Goal: Task Accomplishment & Management: Manage account settings

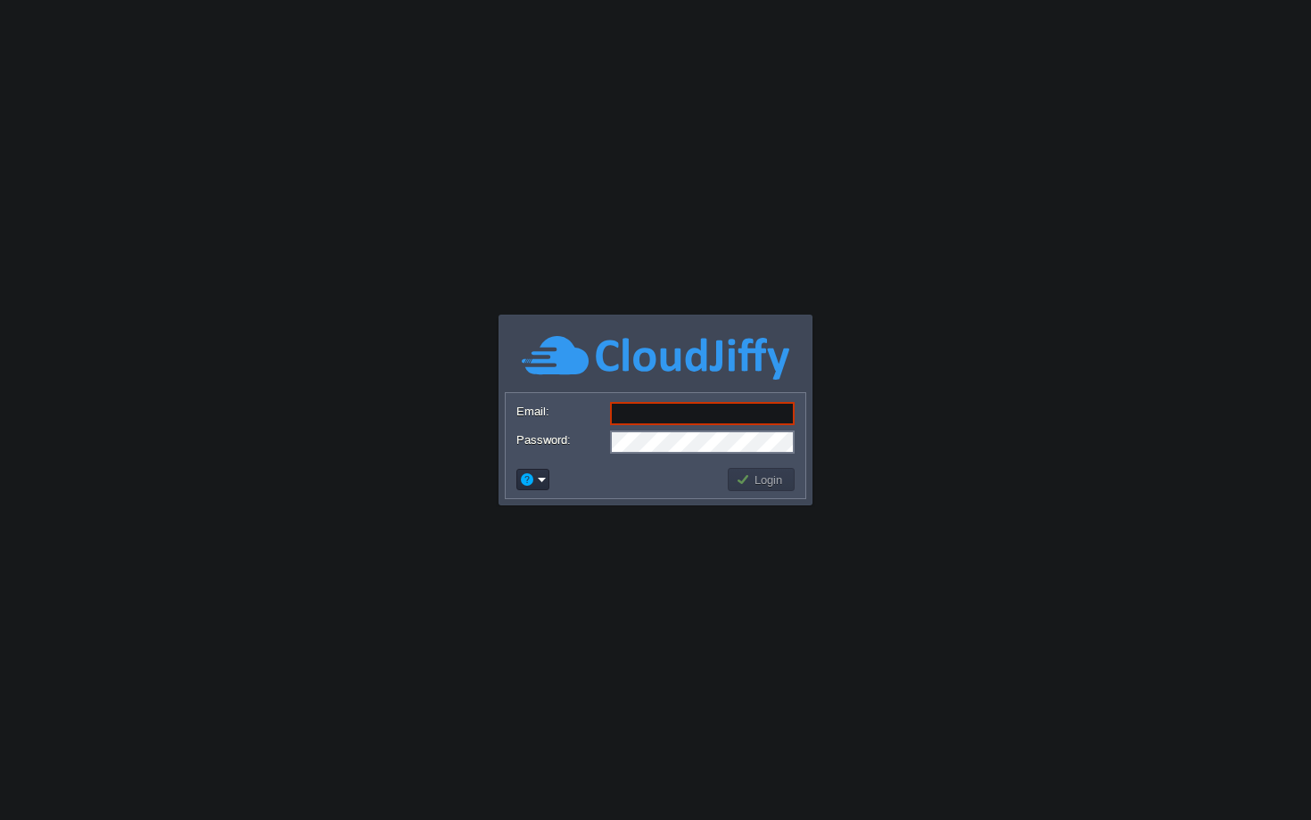
click at [620, 426] on div at bounding box center [655, 414] width 278 height 25
click at [622, 417] on input "Email:" at bounding box center [702, 413] width 185 height 23
click at [638, 418] on input "Email:" at bounding box center [702, 413] width 185 height 23
paste input "Gmail: [EMAIL_ADDRESS][DOMAIN_NAME] Password: [PERSON_NAME][SECURITY_DATA]"
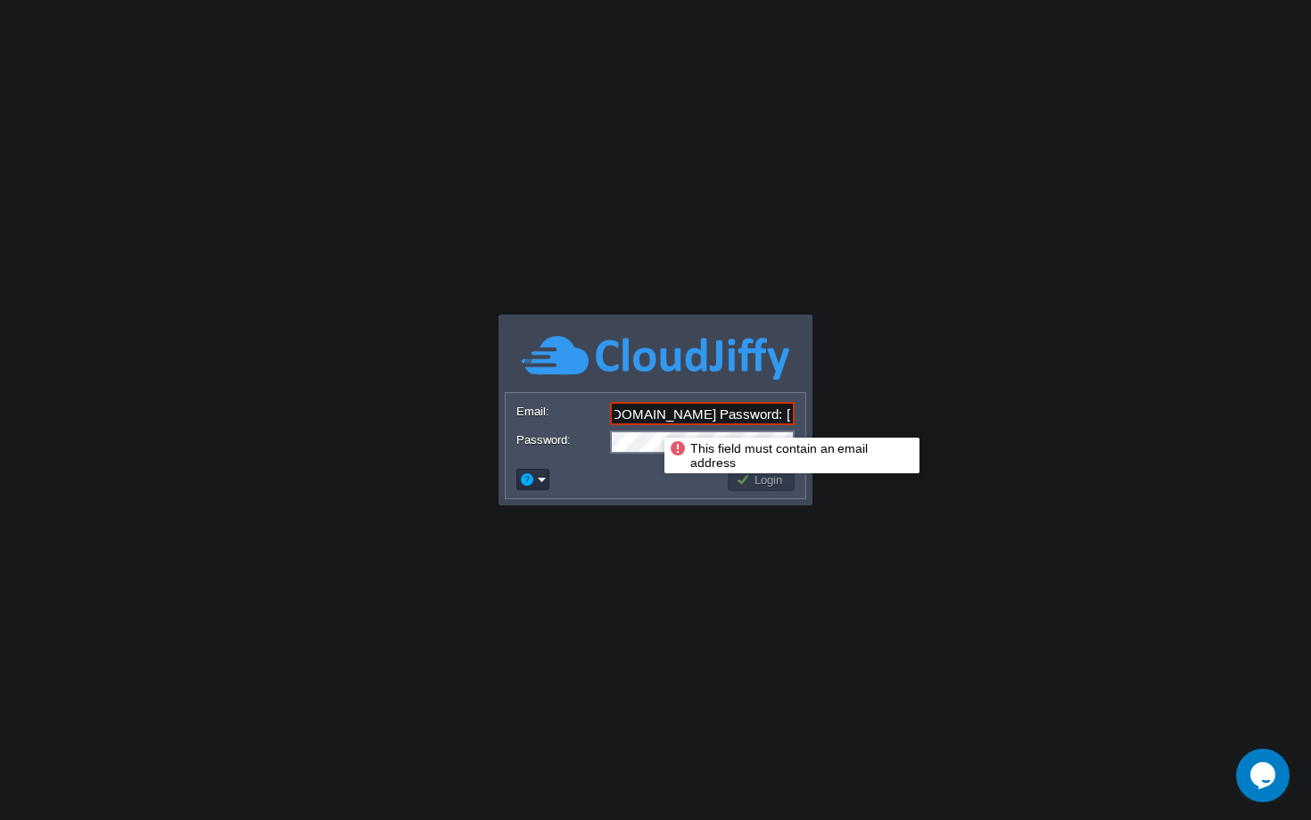
click at [650, 422] on input "Gmail: [EMAIL_ADDRESS][DOMAIN_NAME] Password: [PERSON_NAME][SECURITY_DATA]" at bounding box center [702, 413] width 185 height 23
drag, startPoint x: 647, startPoint y: 420, endPoint x: 656, endPoint y: 417, distance: 9.3
click at [656, 417] on input "Gmail: [EMAIL_ADDRESS][DOMAIN_NAME] Password: [PERSON_NAME][SECURITY_DATA]" at bounding box center [702, 413] width 185 height 23
click at [655, 416] on input "Gmail: Password: [PERSON_NAME][SECURITY_DATA]" at bounding box center [702, 413] width 185 height 23
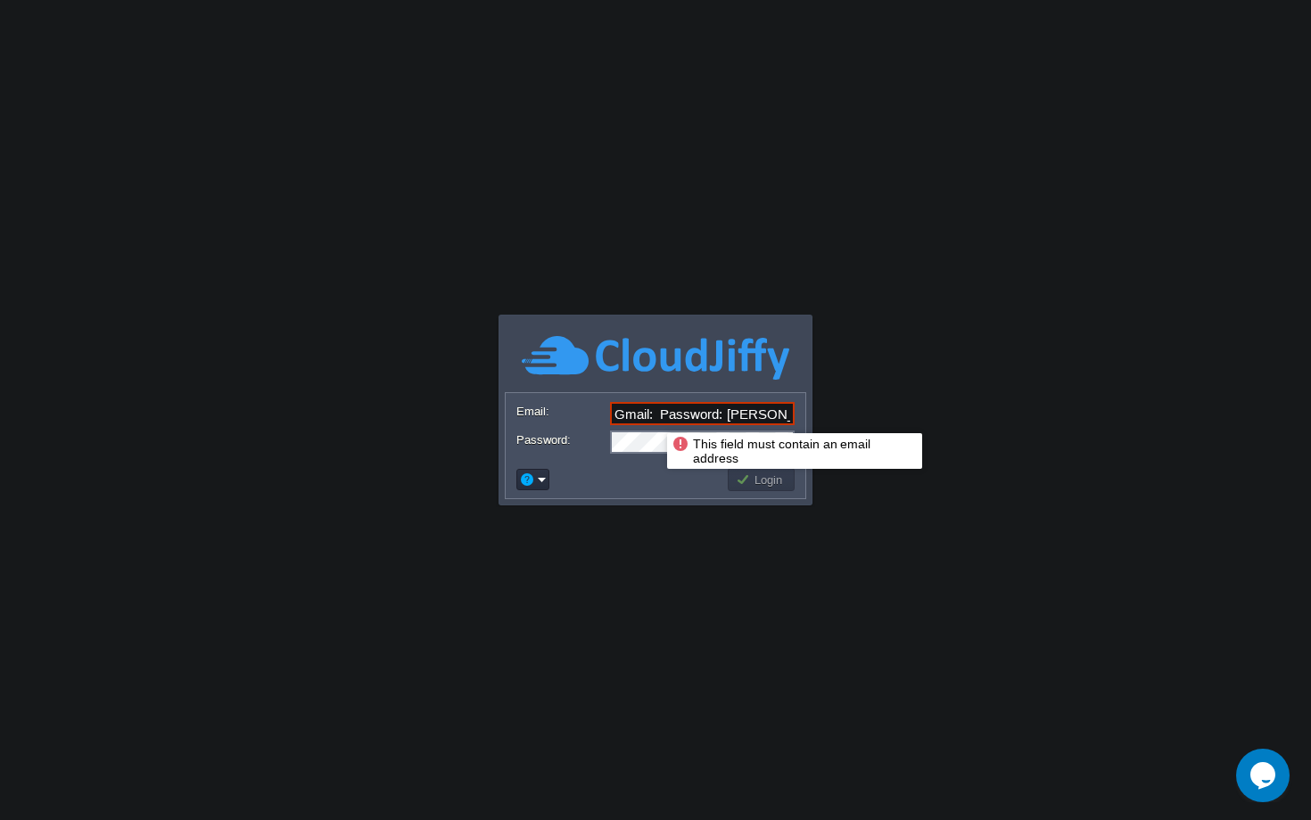
click at [655, 416] on input "Gmail: Password: [PERSON_NAME][SECURITY_DATA]" at bounding box center [702, 413] width 185 height 23
paste input "[EMAIL_ADDRESS][DOMAIN_NAME]"
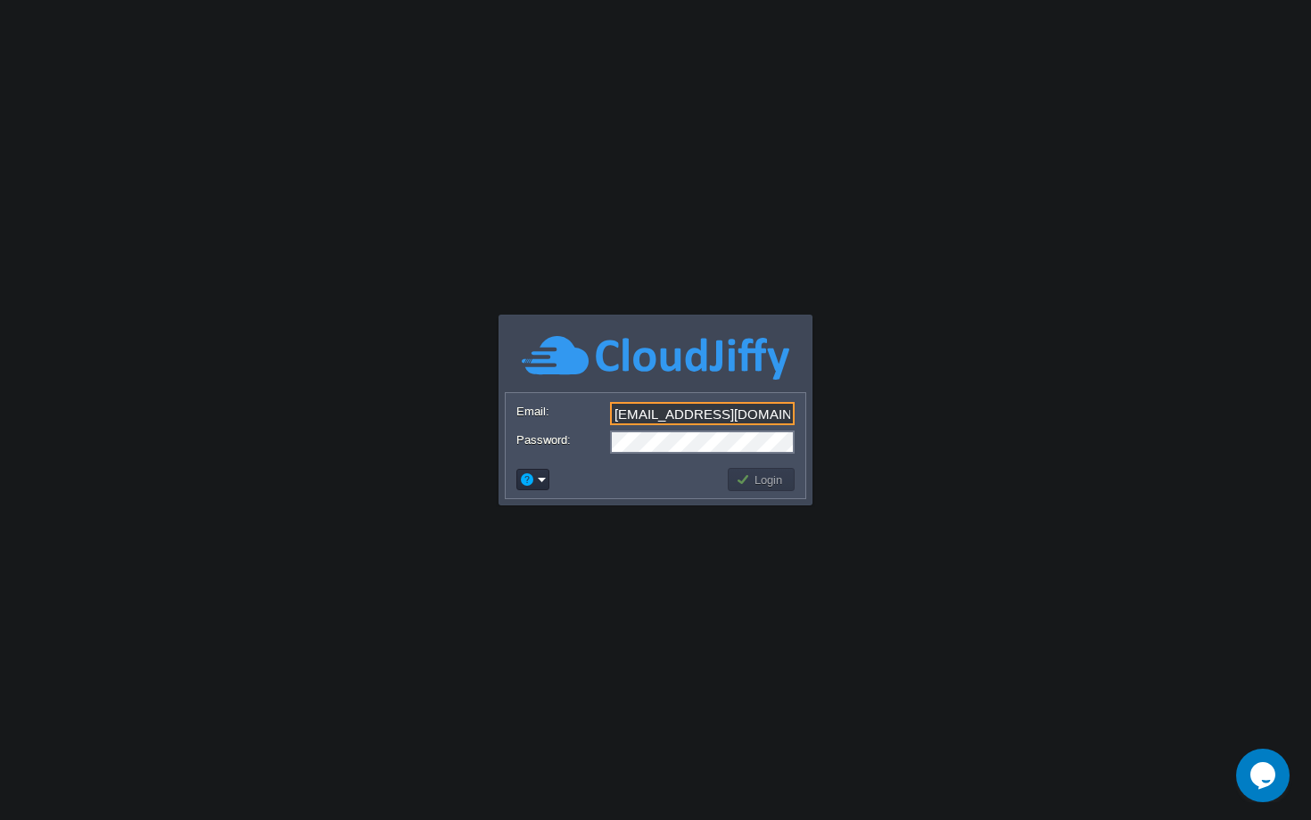
type input "[EMAIL_ADDRESS][DOMAIN_NAME]"
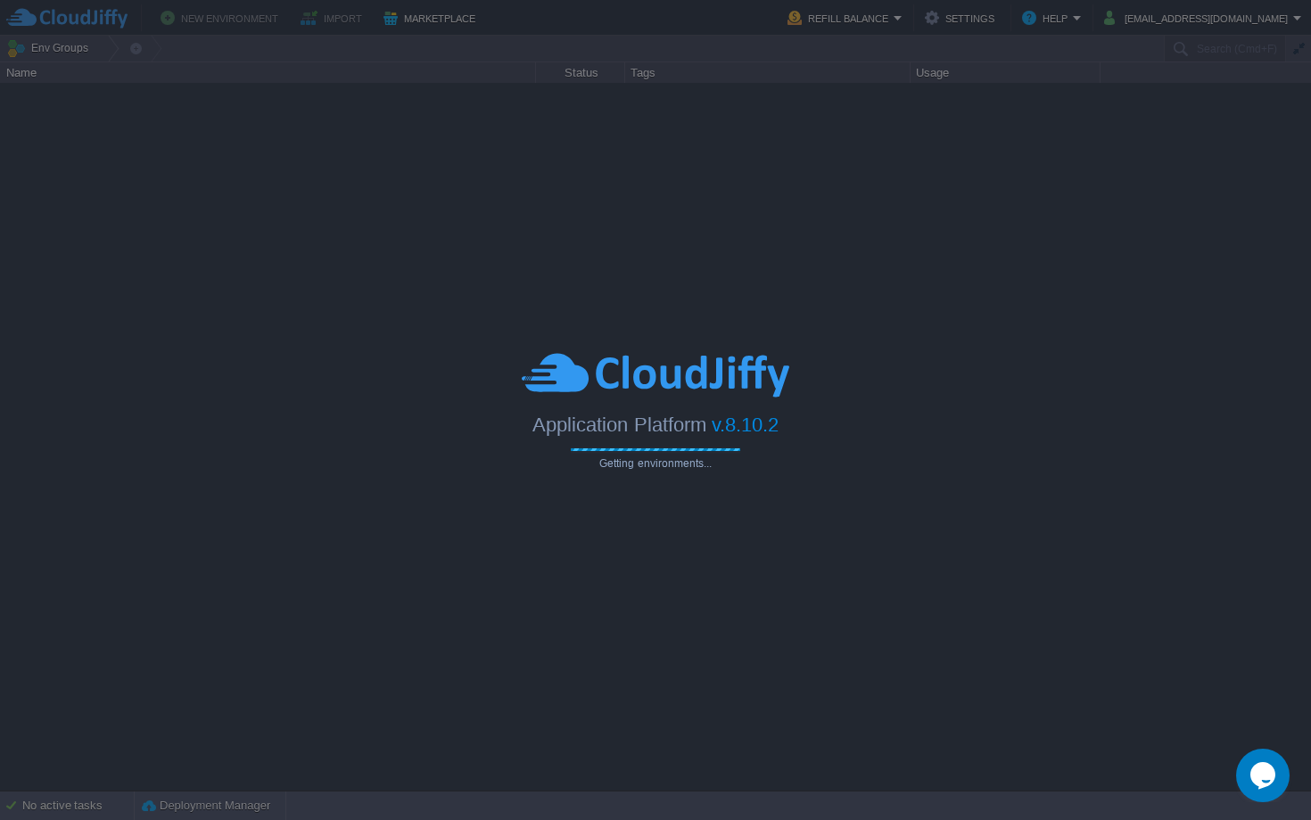
type input "Search (Cmd+F)"
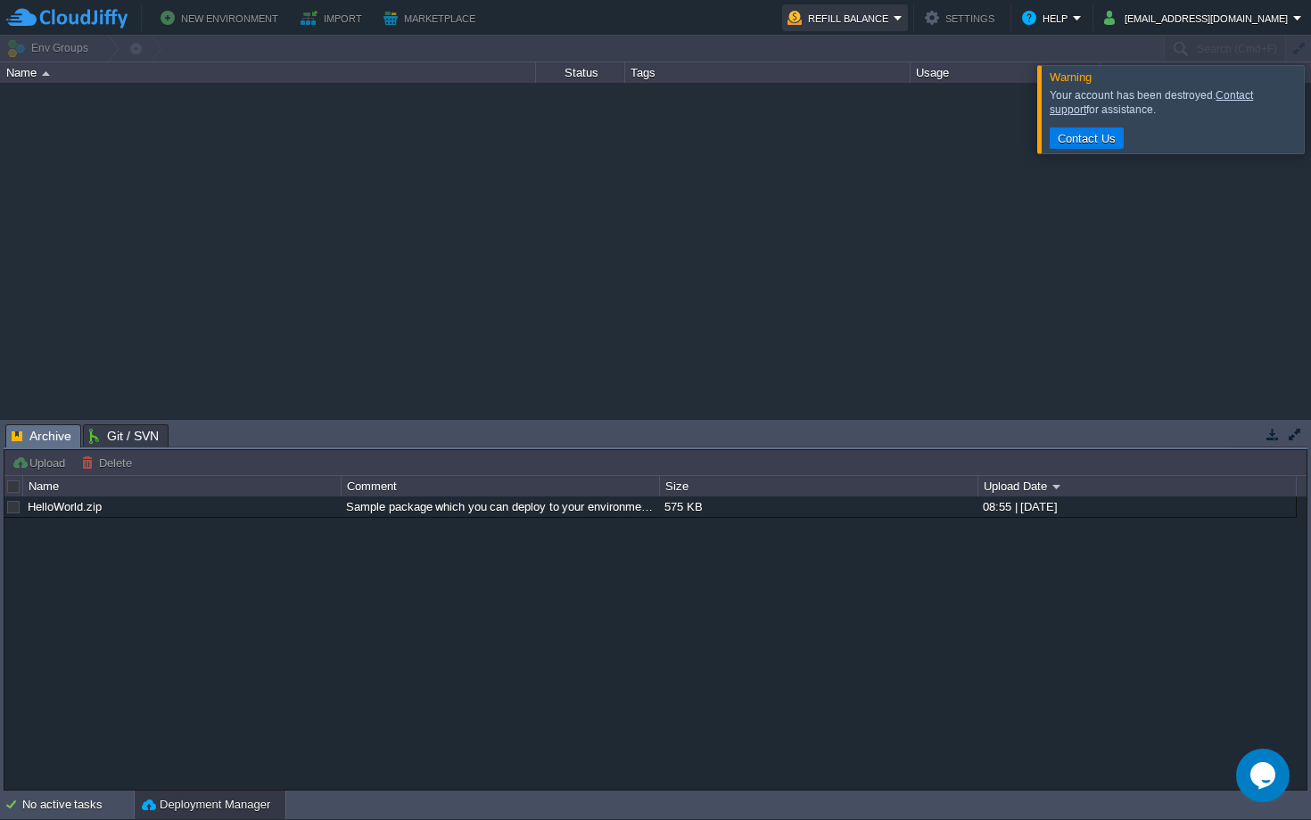
click at [894, 19] on button "Refill Balance" at bounding box center [840, 17] width 106 height 21
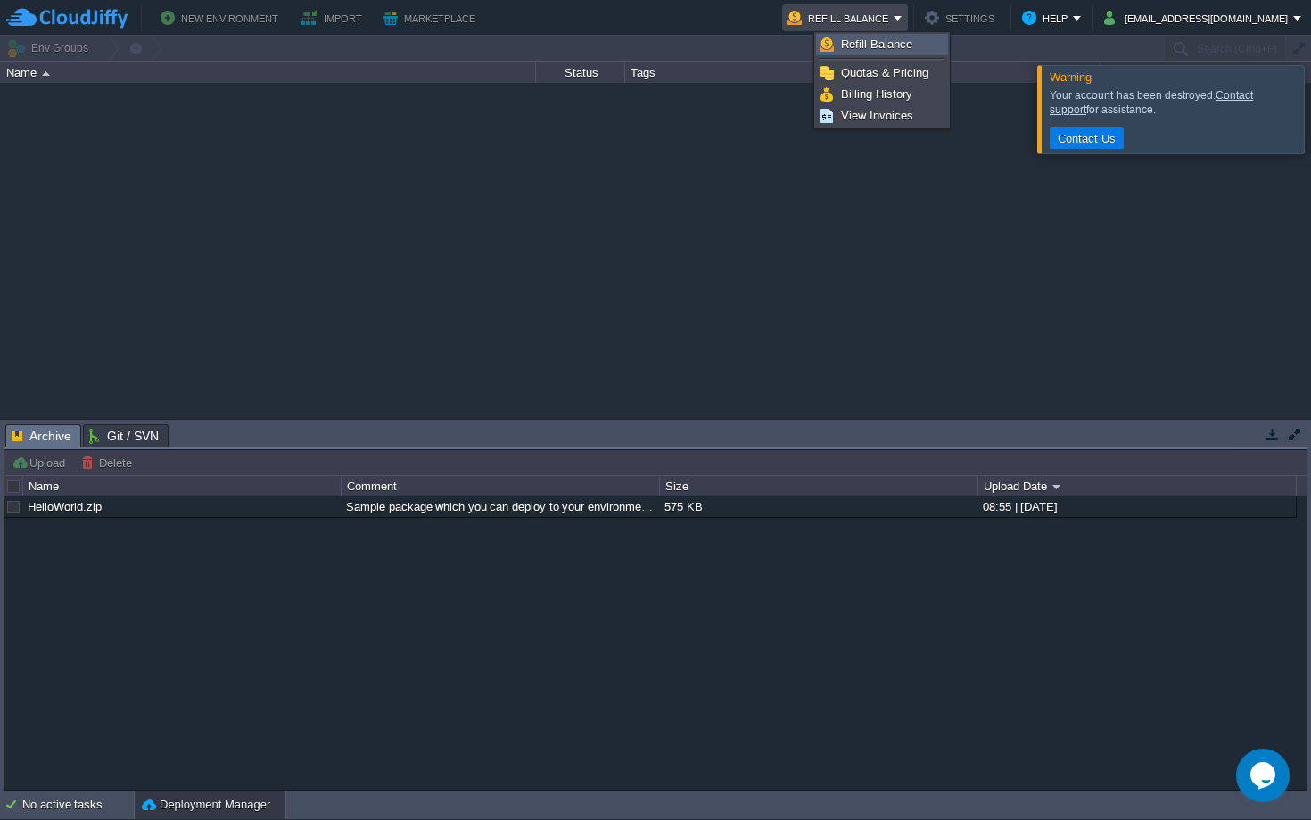
click at [902, 34] on li "Refill Balance" at bounding box center [882, 44] width 132 height 21
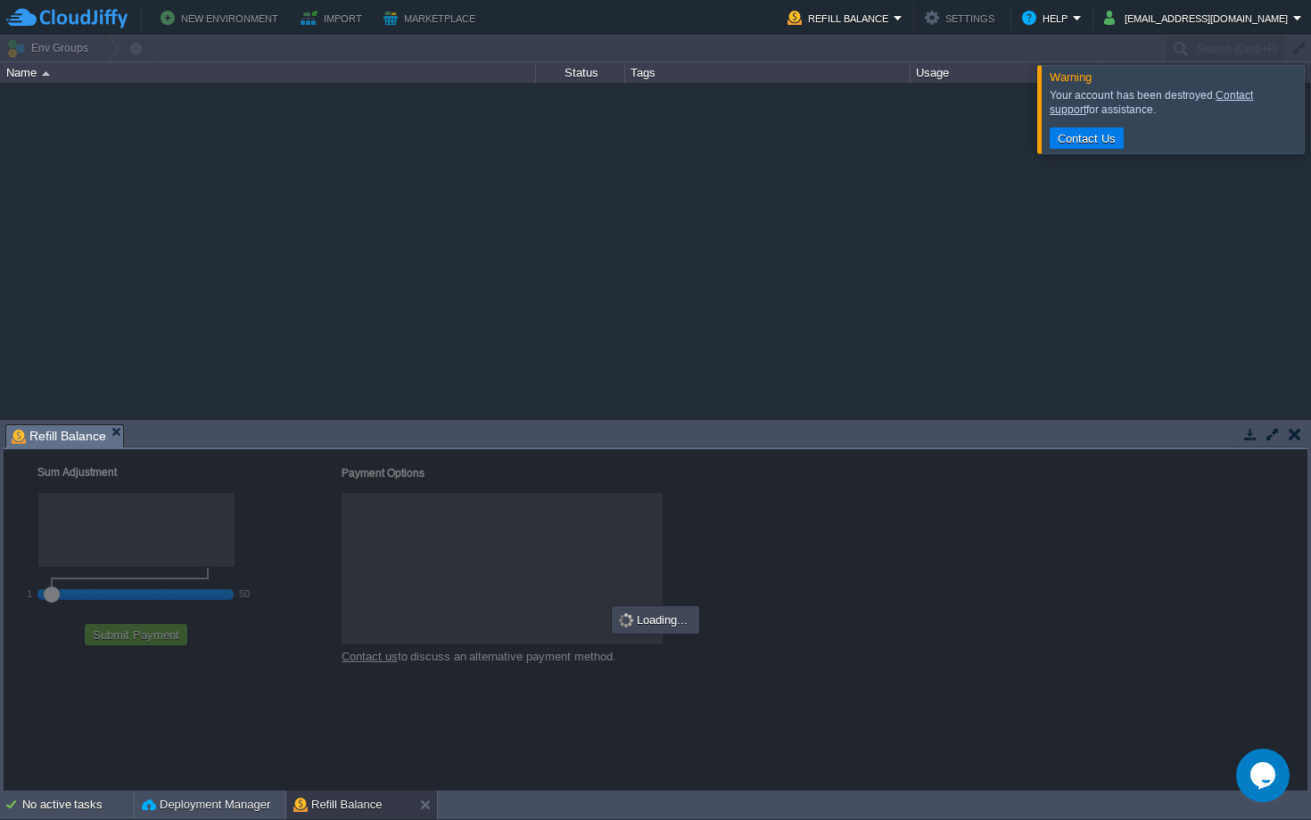
checkbox input "true"
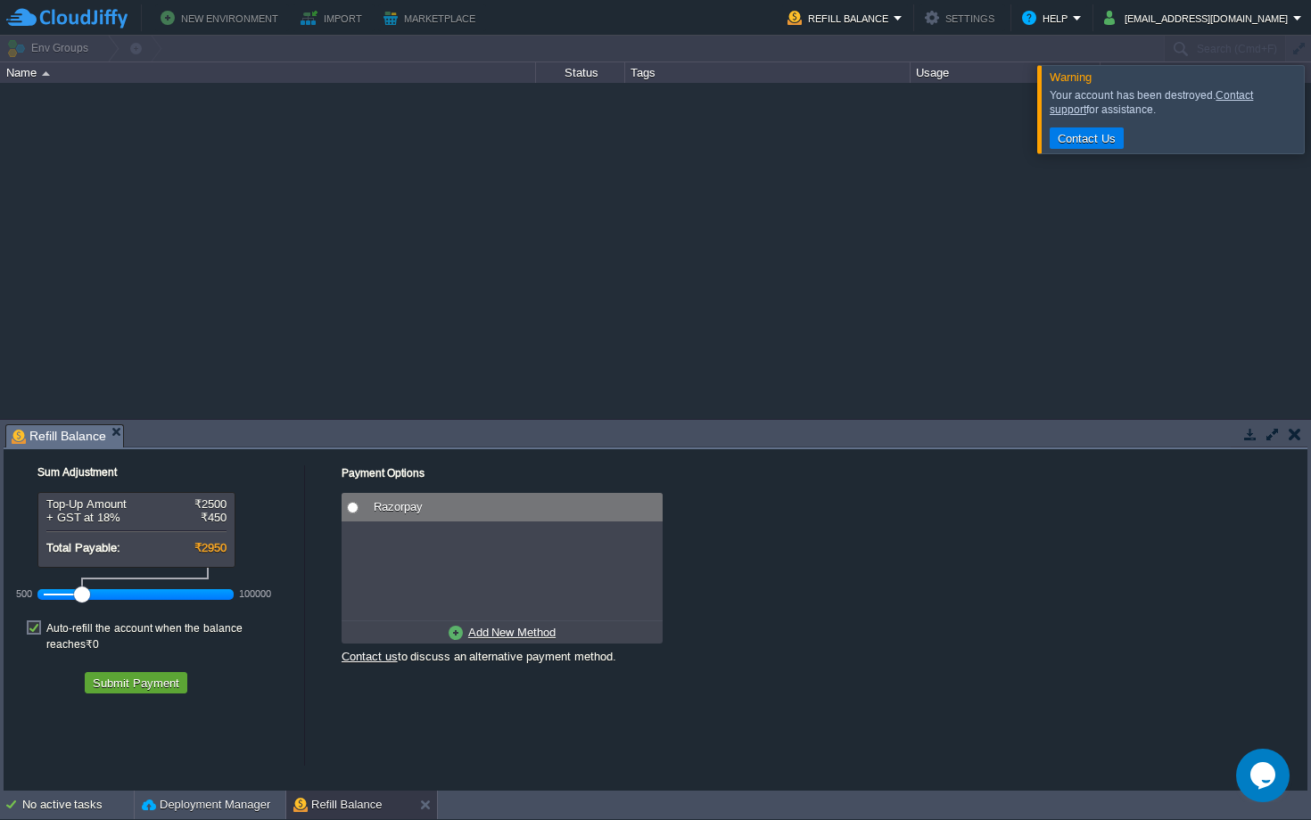
radio input "true"
click at [355, 513] on input "radio" at bounding box center [353, 508] width 12 height 12
click at [510, 633] on u "Add New Method" at bounding box center [511, 632] width 87 height 13
radio input "true"
click at [452, 509] on span "Credit/Debit/Netbanking via RazorPay" at bounding box center [490, 506] width 199 height 13
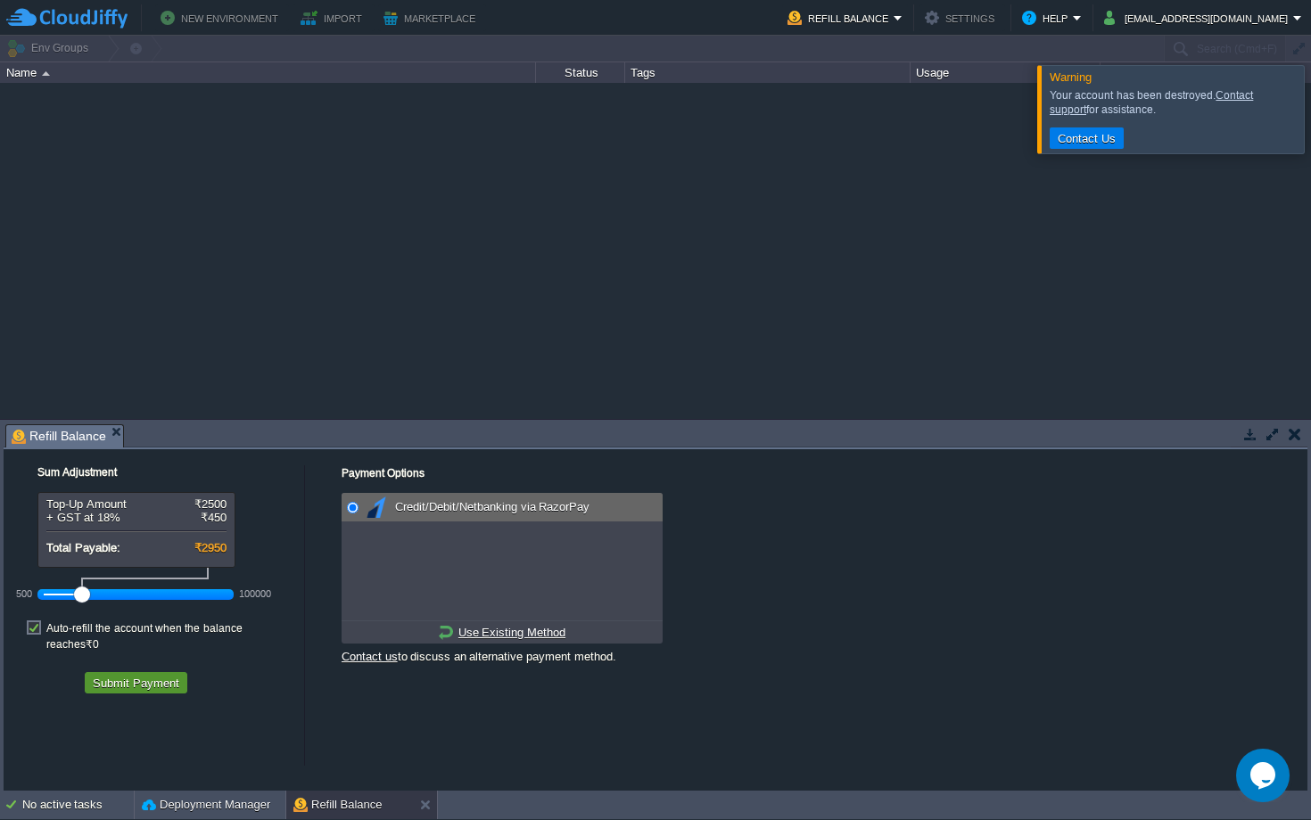
click at [151, 675] on button "Submit Payment" at bounding box center [135, 683] width 97 height 16
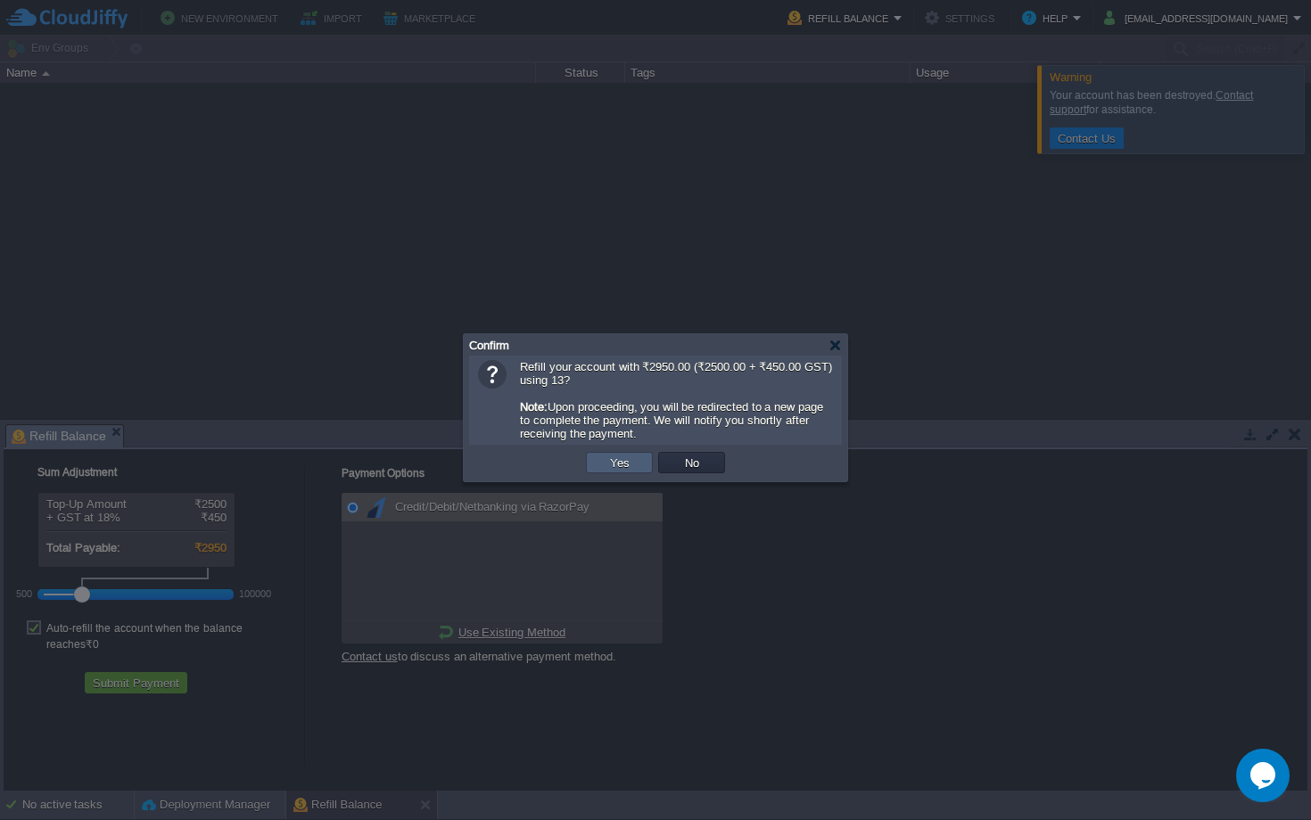
click at [636, 465] on td "Yes" at bounding box center [619, 462] width 67 height 21
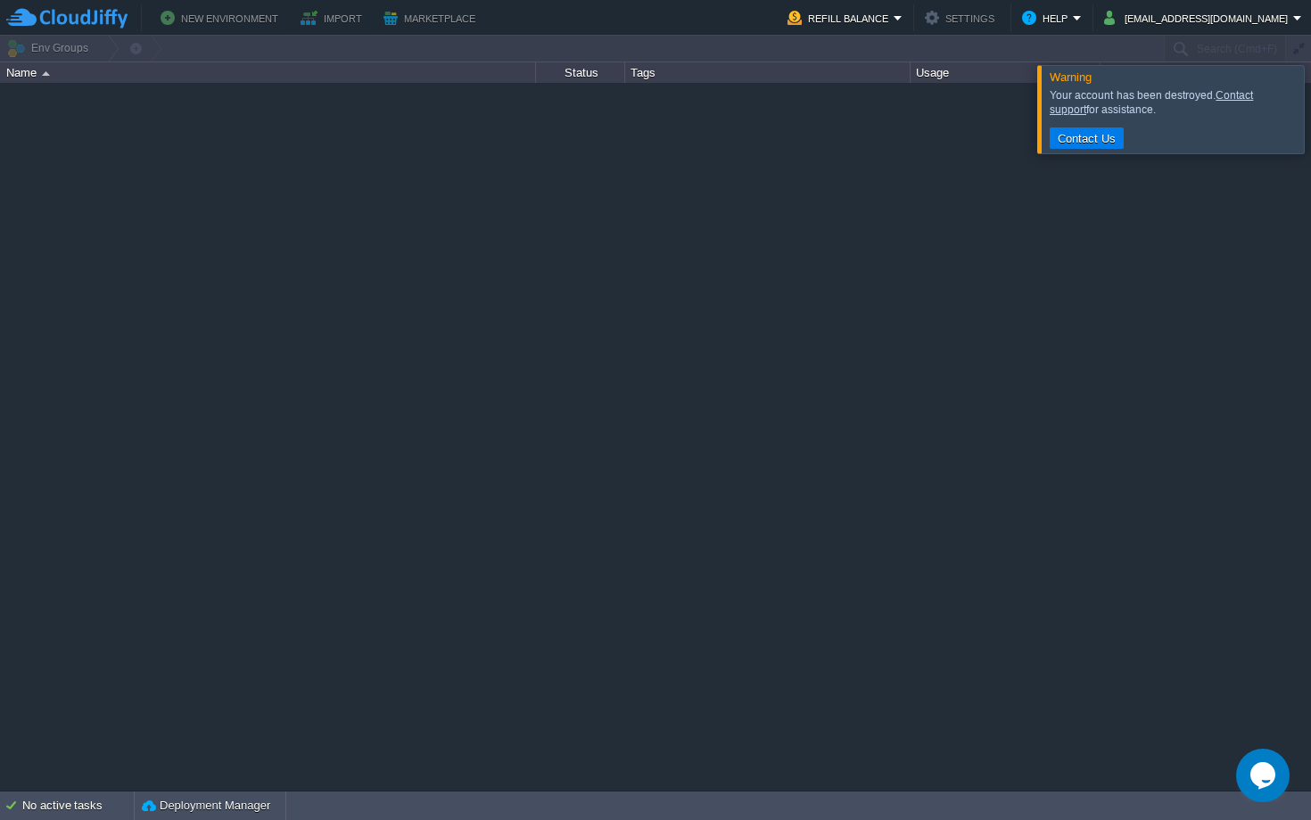
click at [946, 276] on div at bounding box center [655, 436] width 1311 height 707
click at [894, 25] on button "Refill Balance" at bounding box center [840, 17] width 106 height 21
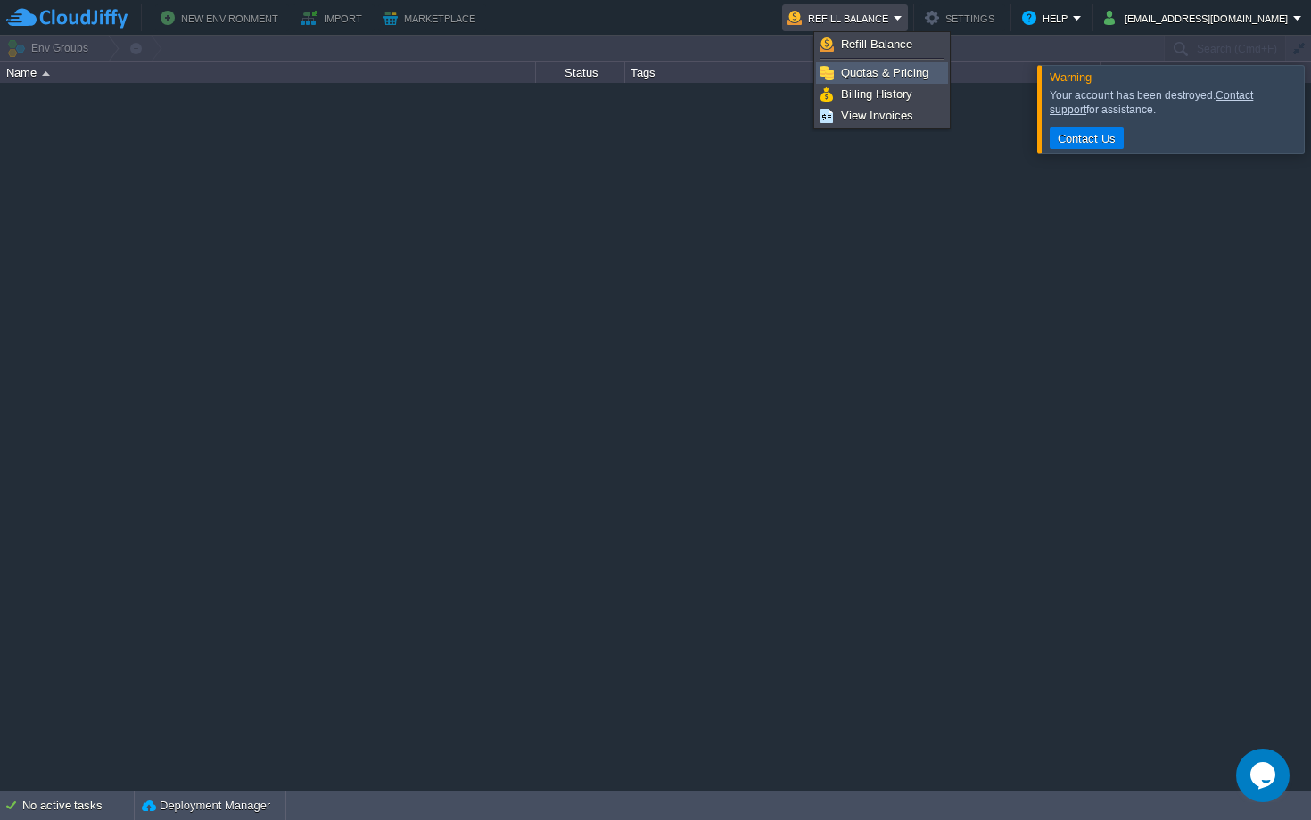
click at [880, 69] on span "Quotas & Pricing" at bounding box center [884, 72] width 87 height 13
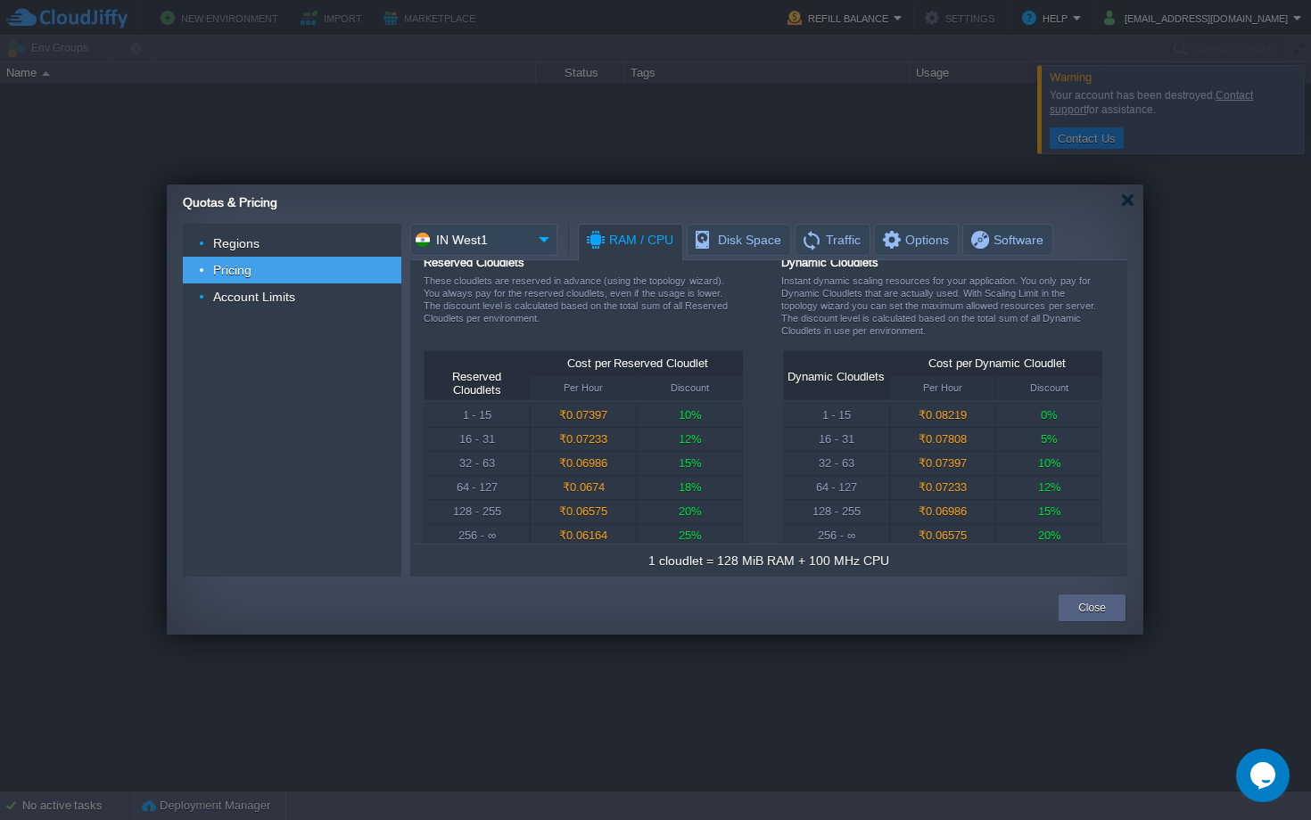
scroll to position [20, 0]
click at [745, 240] on span "Disk Space" at bounding box center [737, 240] width 88 height 30
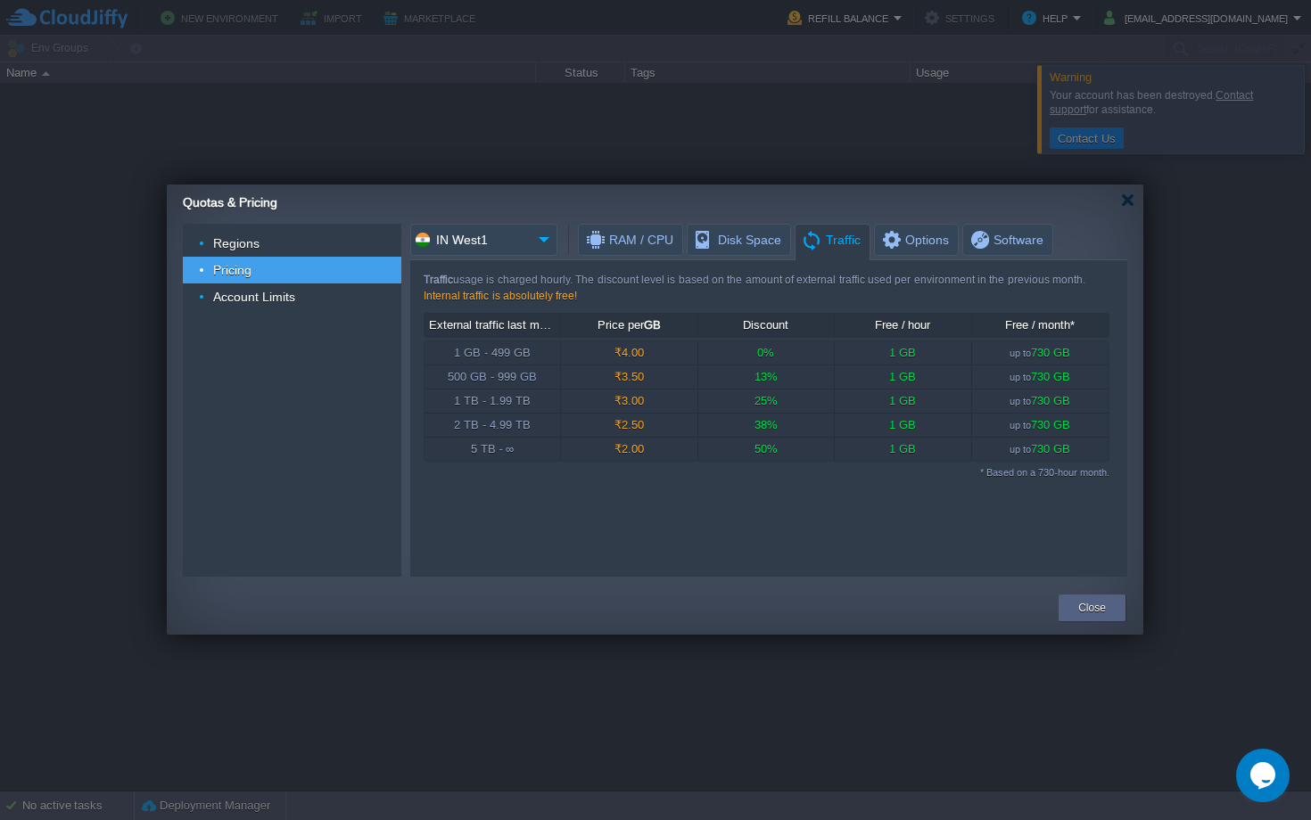
click at [811, 230] on span "Traffic" at bounding box center [831, 240] width 60 height 31
click at [755, 235] on span "Disk Space" at bounding box center [737, 240] width 88 height 30
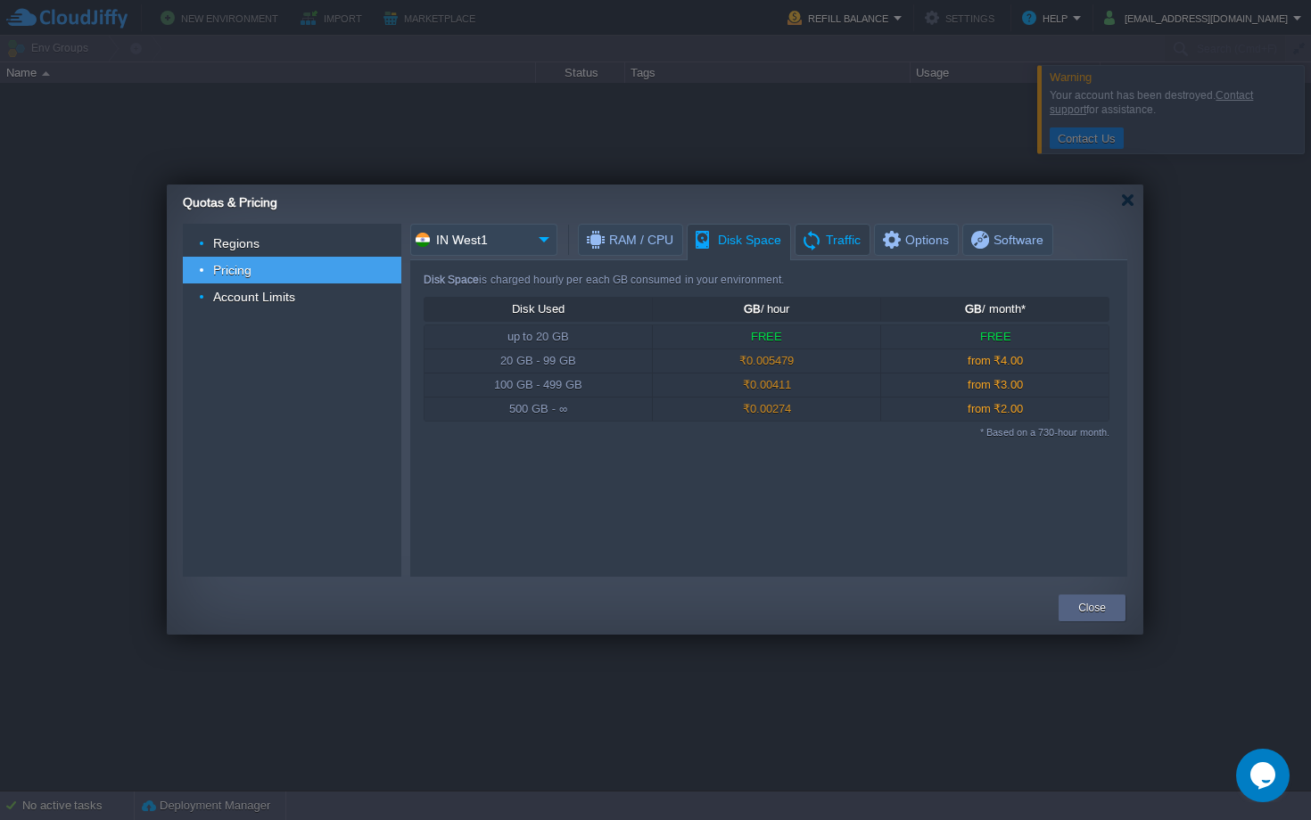
click at [808, 235] on span "Traffic" at bounding box center [831, 240] width 60 height 30
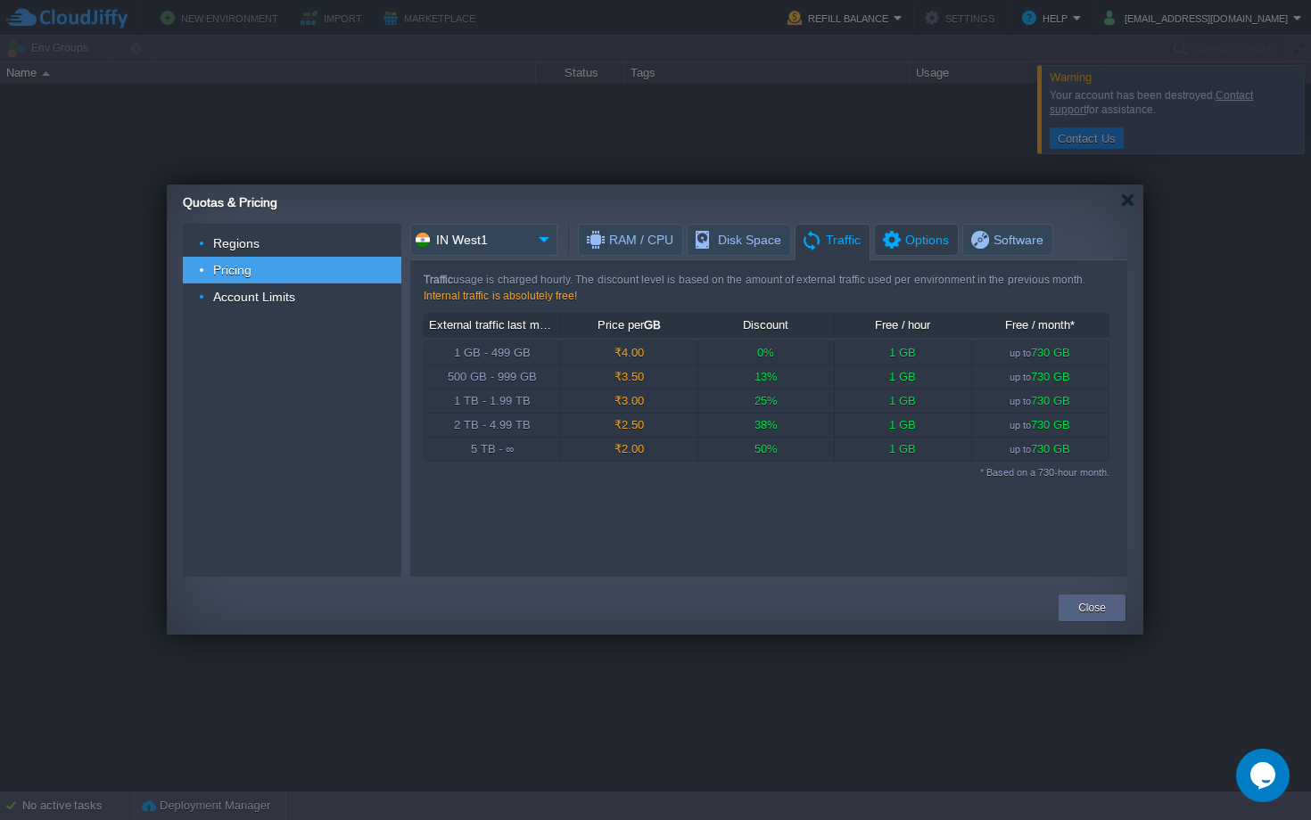
click at [903, 237] on span "Options" at bounding box center [914, 240] width 69 height 30
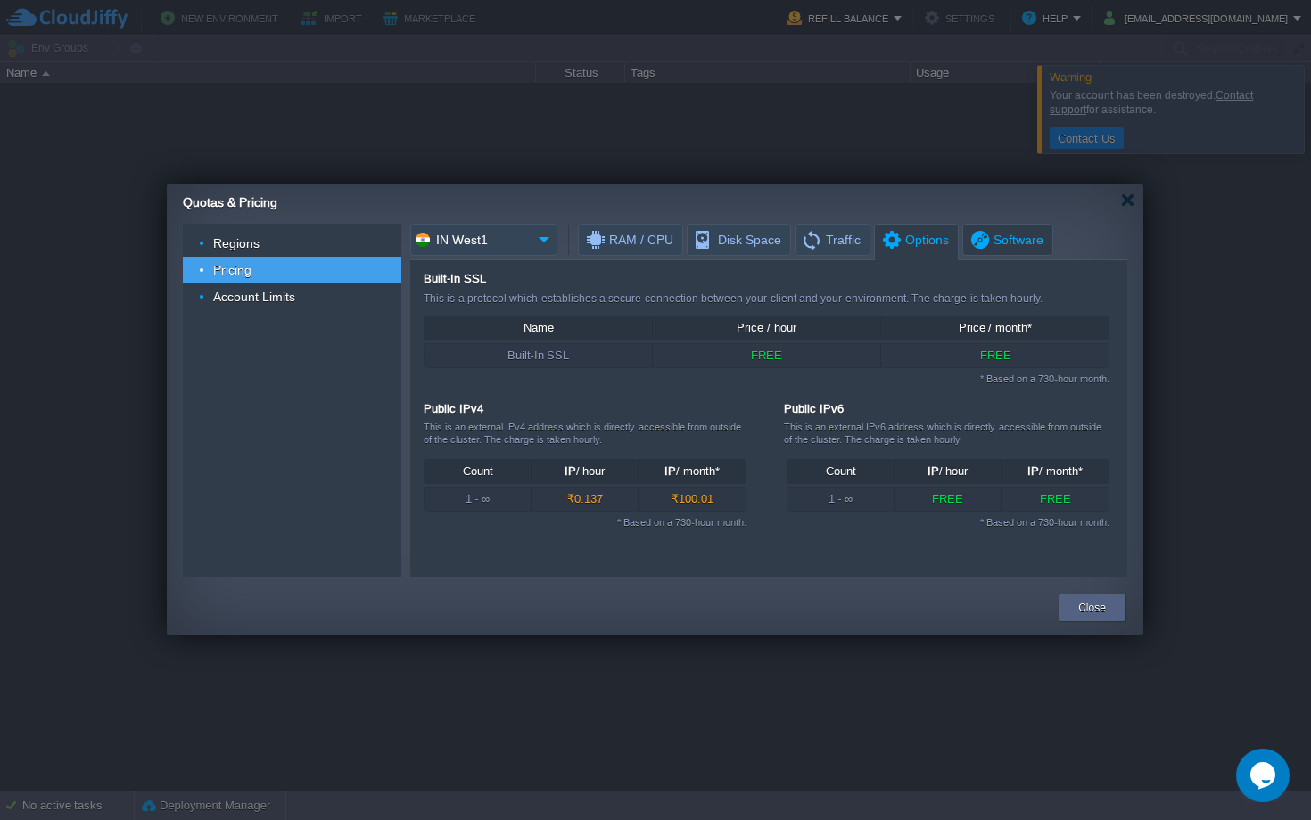
click at [968, 241] on span "Software" at bounding box center [1005, 240] width 75 height 30
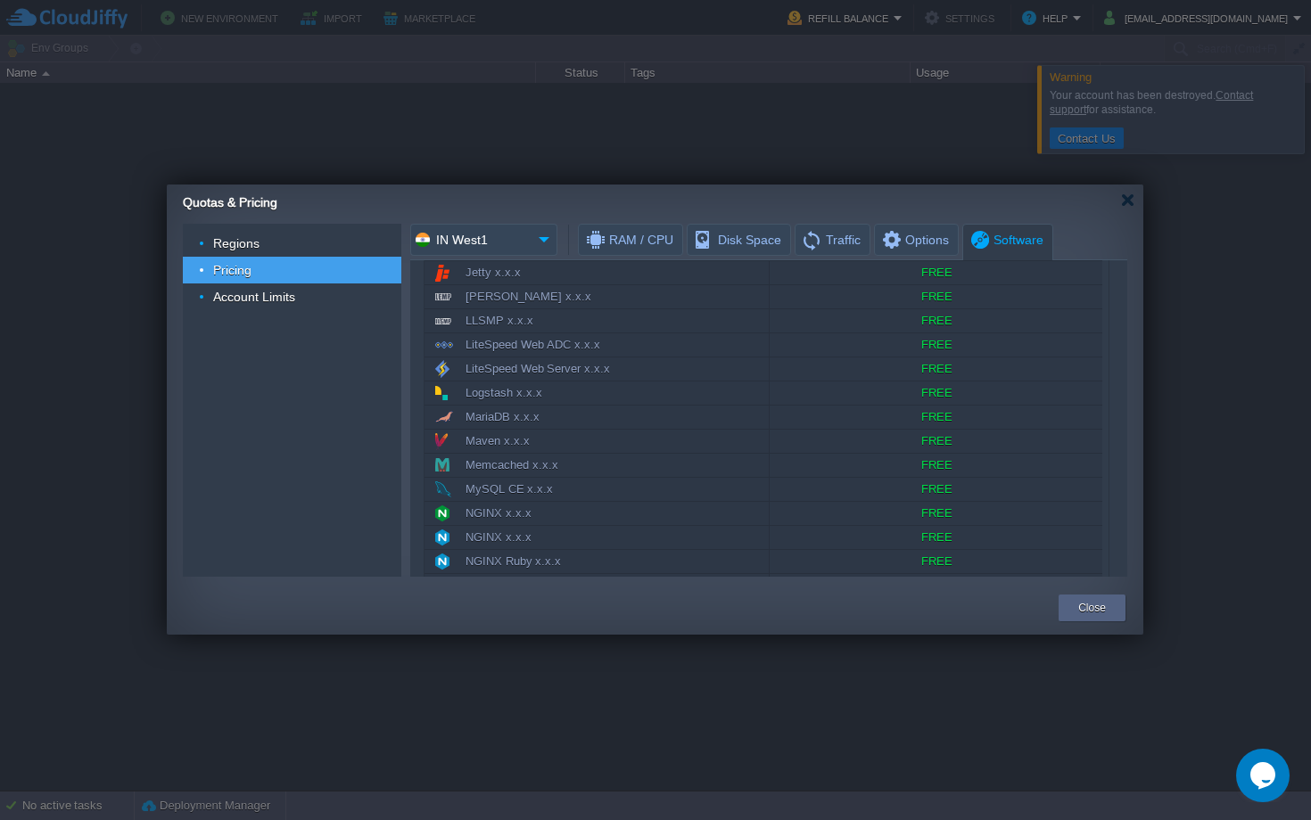
scroll to position [878, 0]
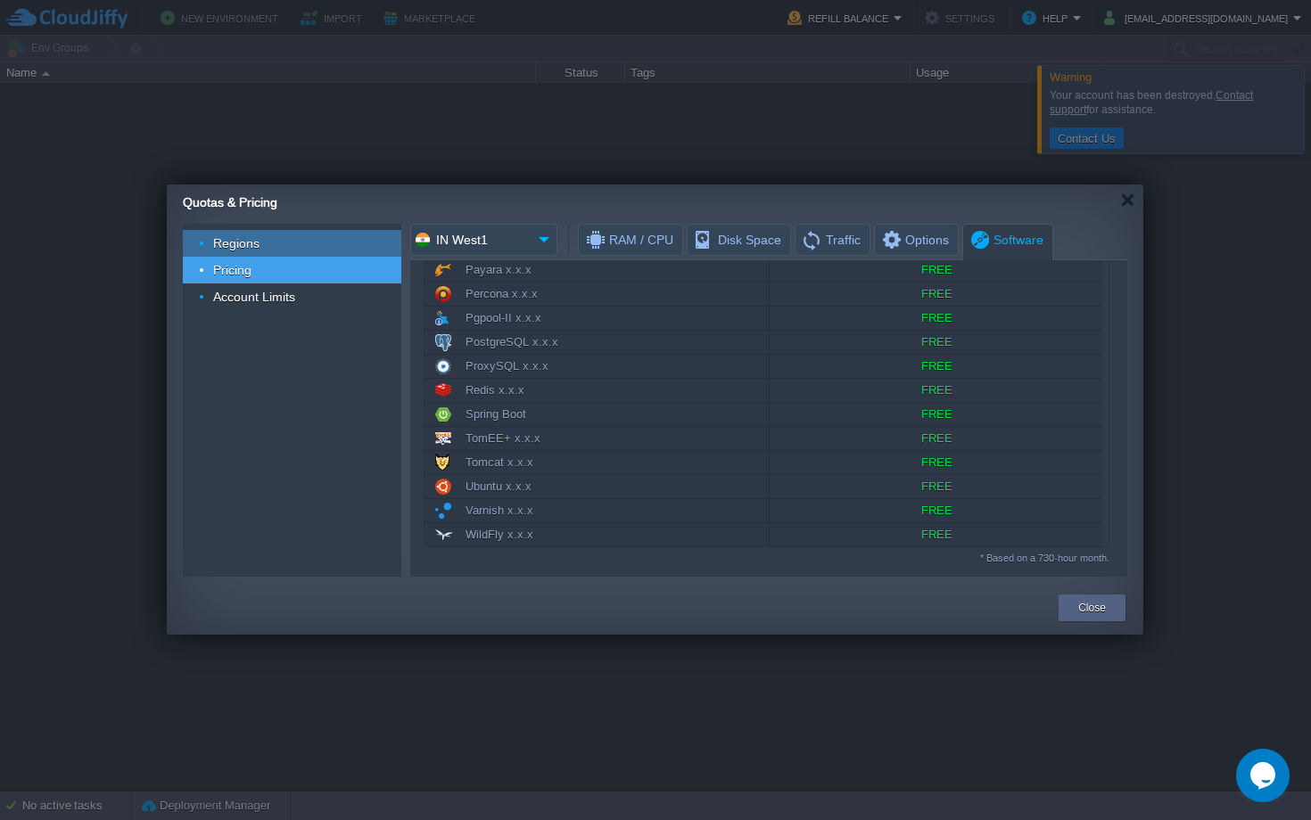
click at [260, 238] on div "Regions" at bounding box center [292, 243] width 218 height 27
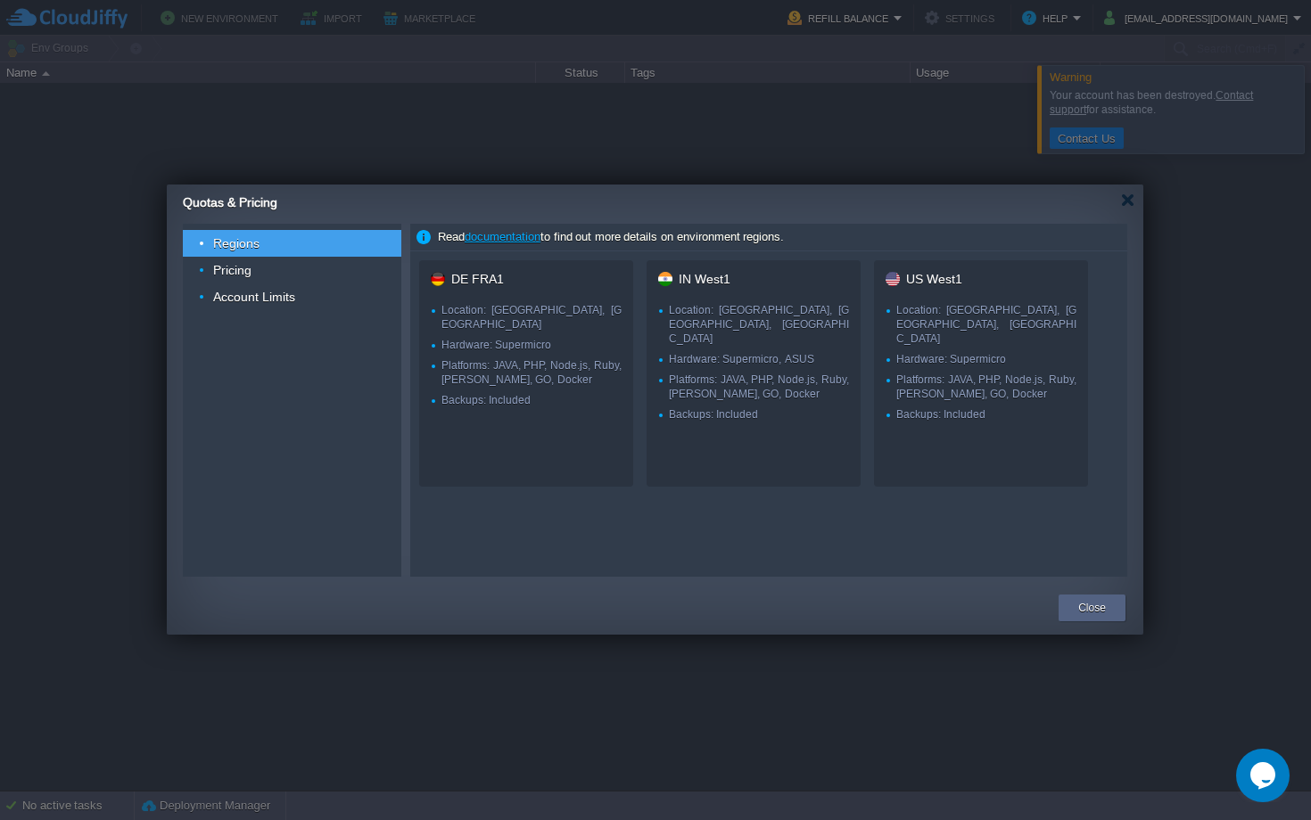
click at [1128, 210] on div "Quotas & Pricing" at bounding box center [663, 200] width 960 height 31
click at [1128, 194] on div at bounding box center [1127, 200] width 13 height 13
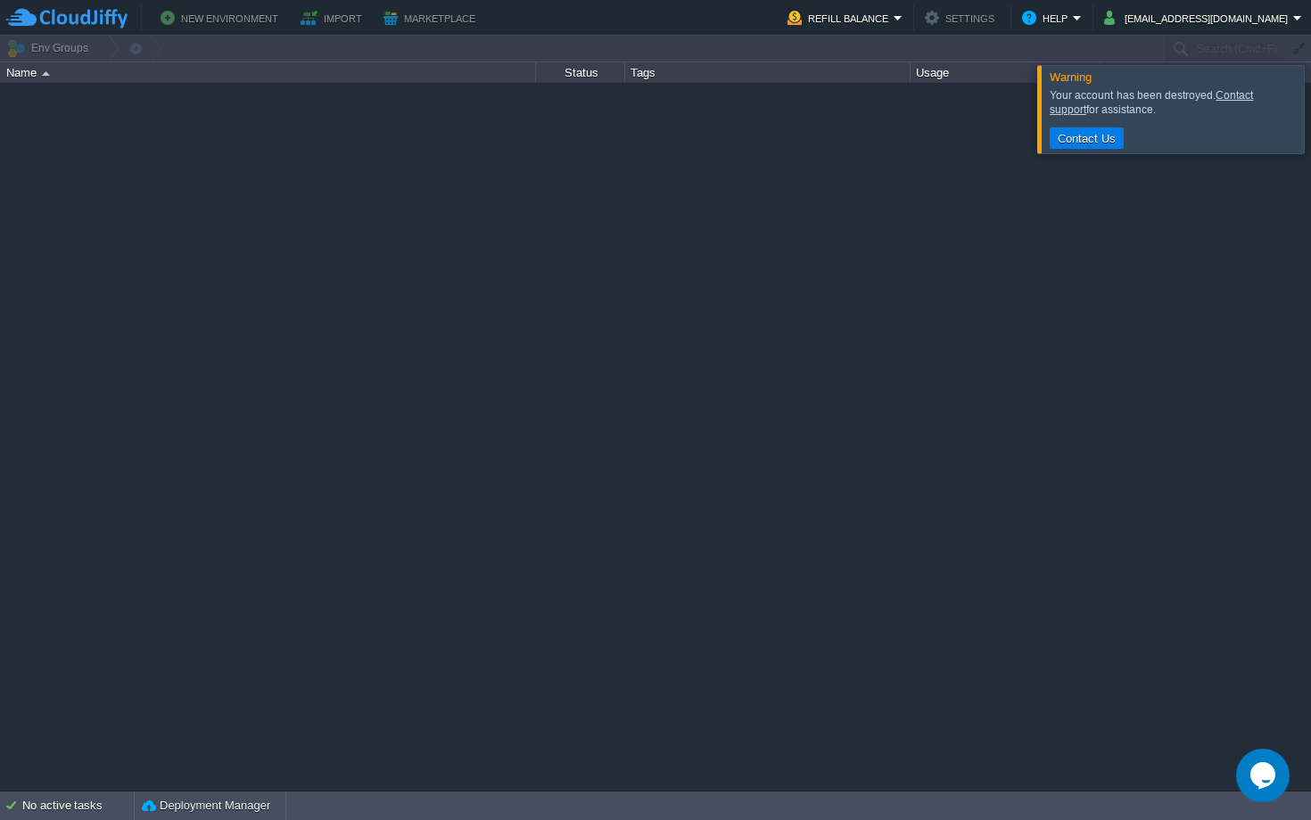
click at [884, 12] on button "Refill Balance" at bounding box center [840, 17] width 106 height 21
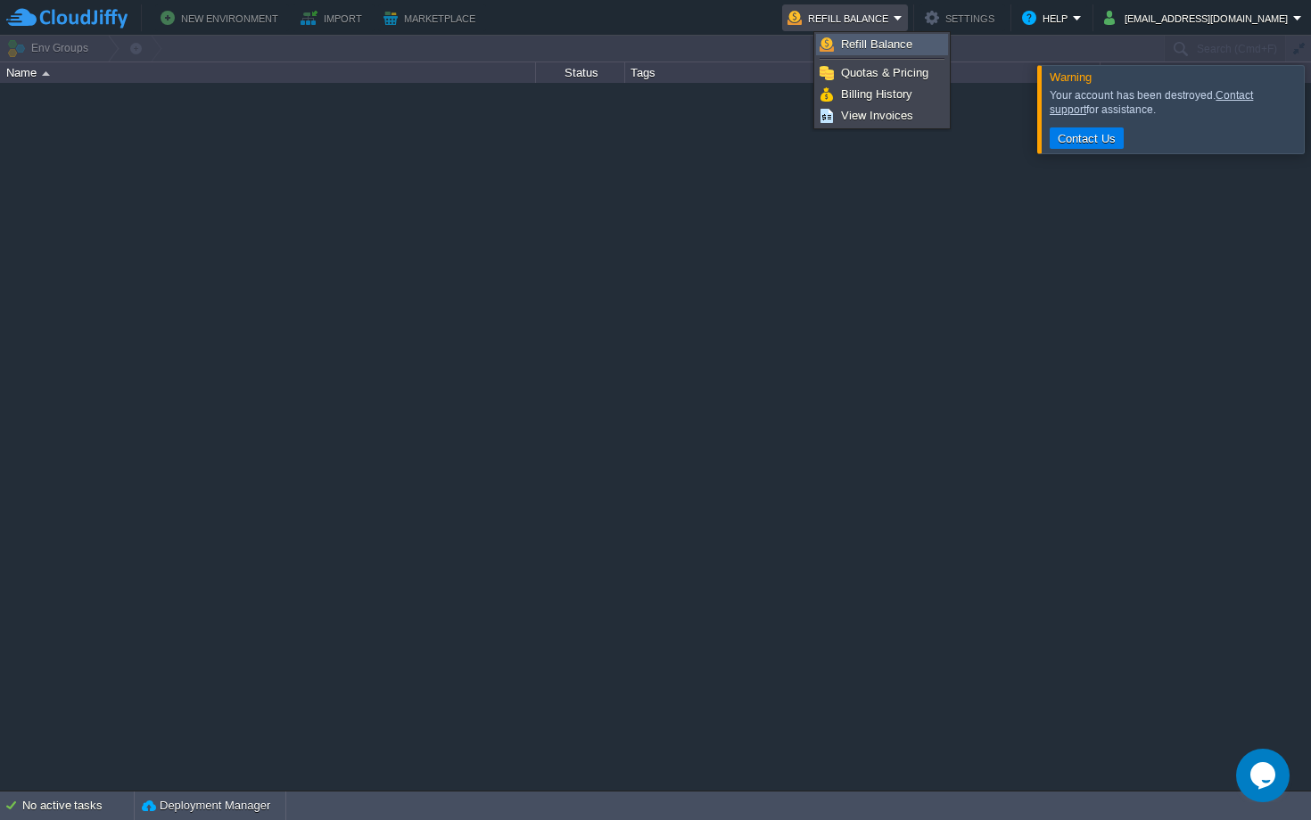
click at [864, 43] on span "Refill Balance" at bounding box center [876, 43] width 71 height 13
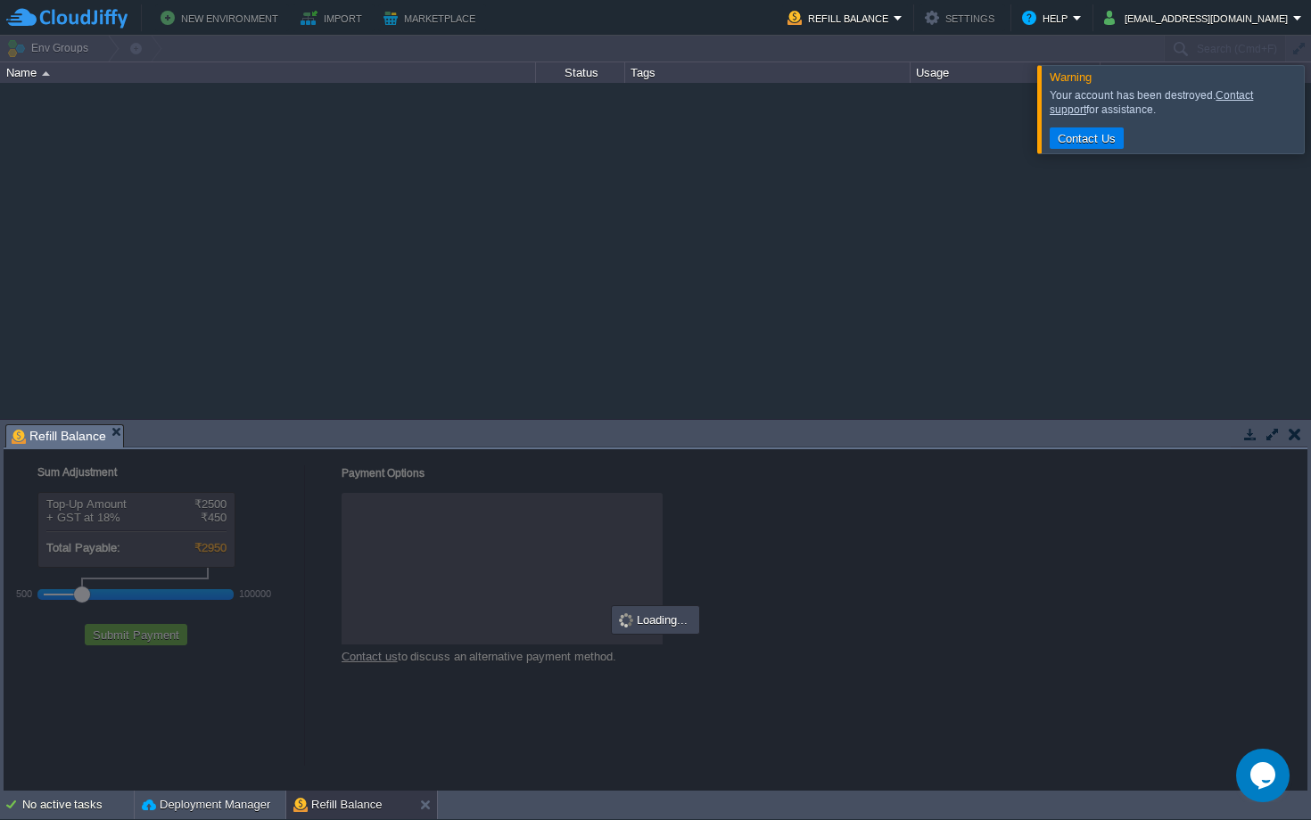
checkbox input "true"
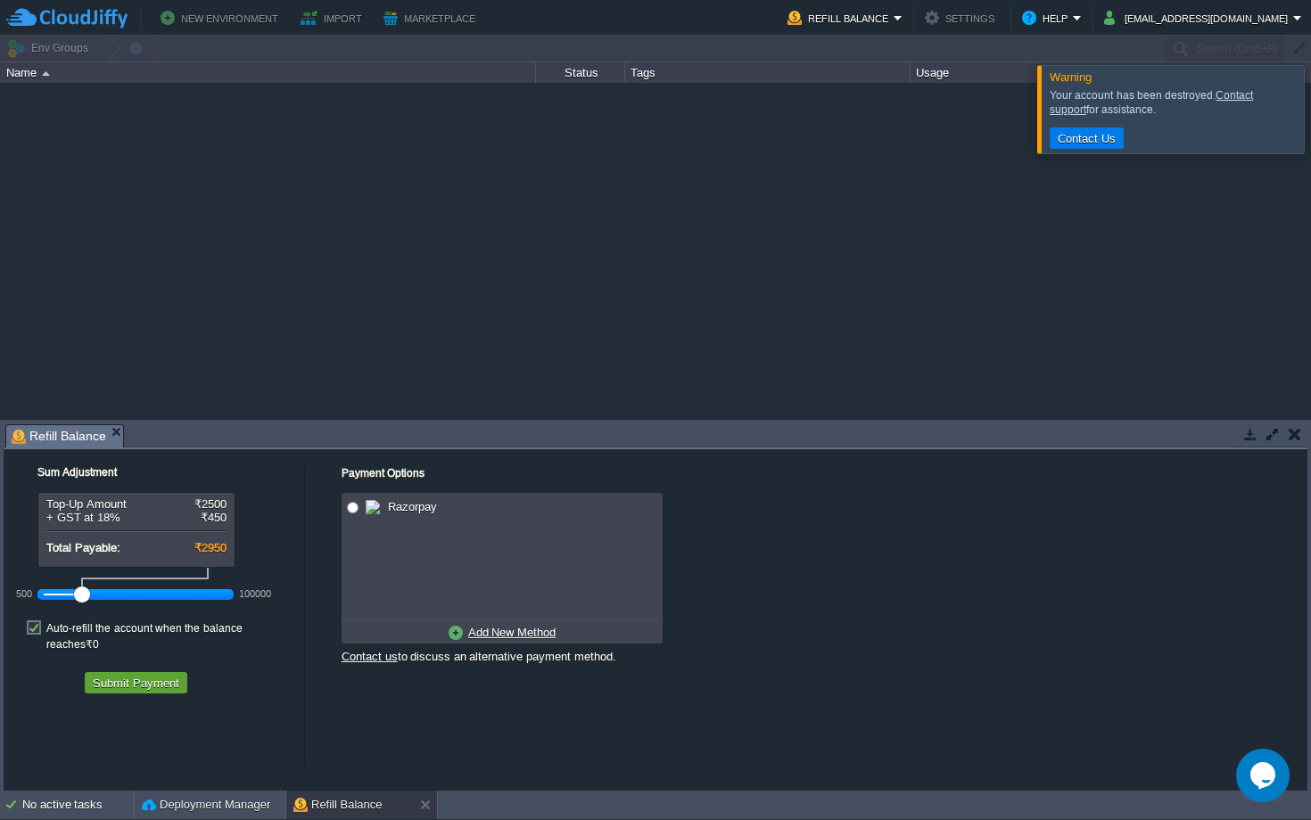
click at [146, 598] on div at bounding box center [136, 595] width 185 height 16
click at [122, 593] on div at bounding box center [136, 595] width 185 height 16
click at [114, 593] on div at bounding box center [136, 595] width 185 height 16
click at [109, 593] on div at bounding box center [113, 595] width 16 height 16
click at [107, 593] on div at bounding box center [113, 595] width 16 height 16
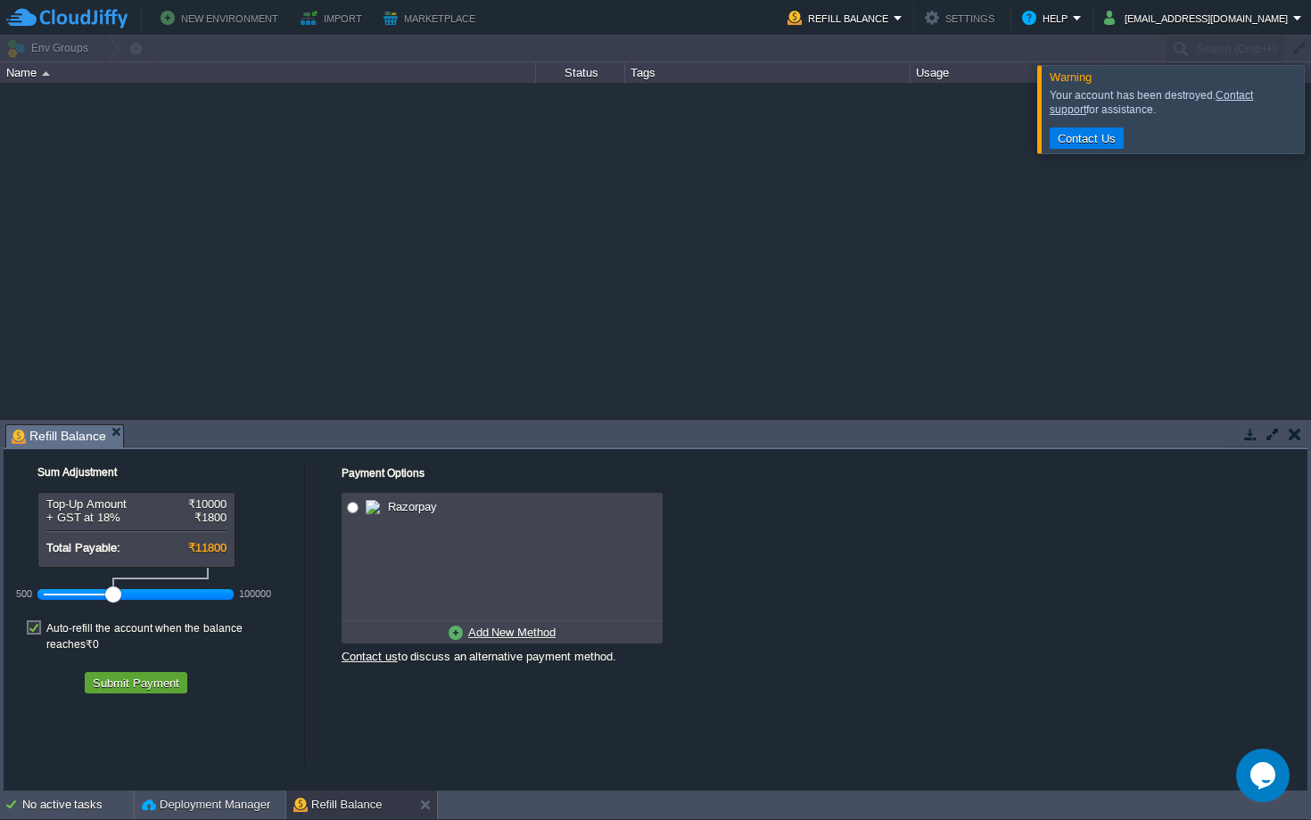
click at [107, 593] on div at bounding box center [113, 595] width 16 height 16
click at [102, 593] on div at bounding box center [136, 595] width 185 height 16
click at [113, 595] on div at bounding box center [136, 595] width 185 height 16
click at [111, 595] on div at bounding box center [113, 595] width 16 height 16
click at [1193, 19] on button "[EMAIL_ADDRESS][DOMAIN_NAME]" at bounding box center [1198, 17] width 189 height 21
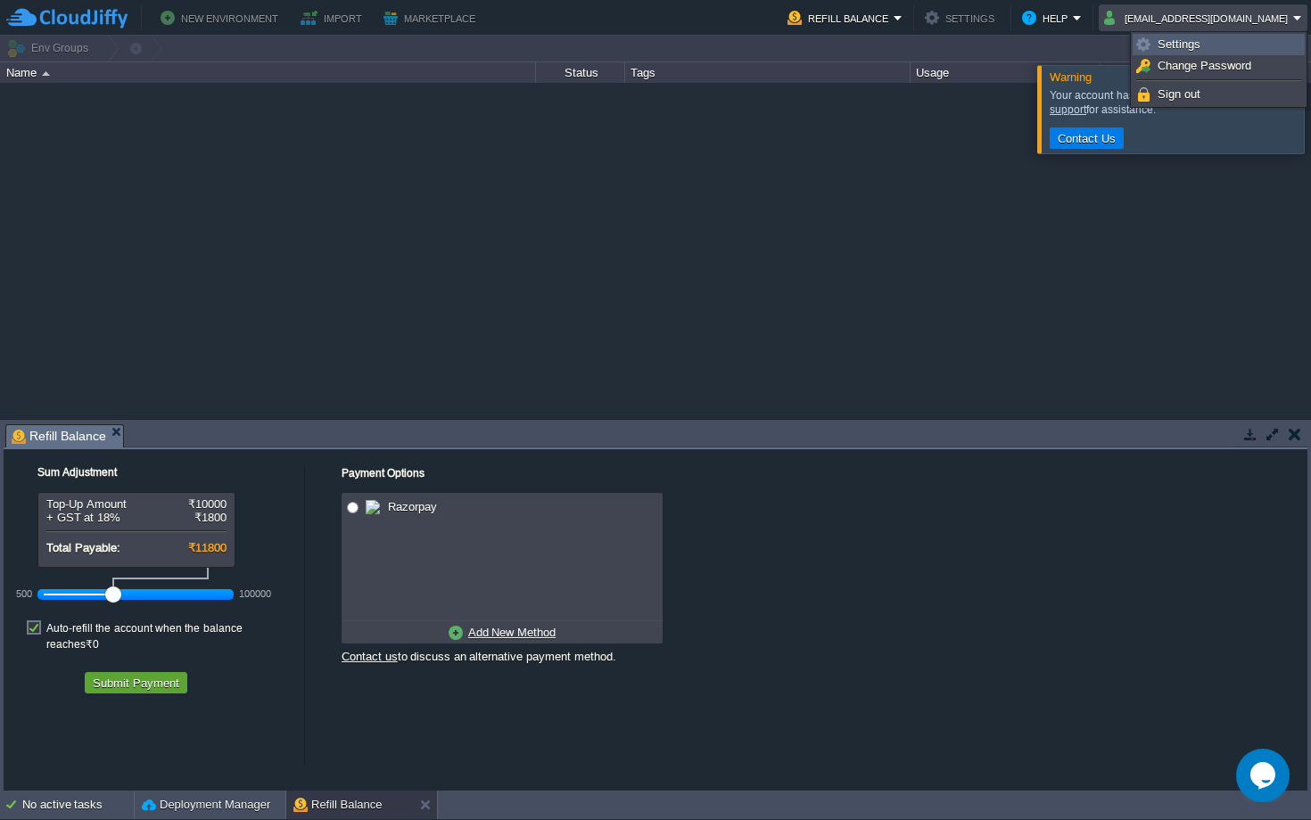
click at [1174, 49] on span "Settings" at bounding box center [1178, 43] width 43 height 13
click at [1169, 8] on button "[EMAIL_ADDRESS][DOMAIN_NAME]" at bounding box center [1198, 17] width 189 height 21
click at [1129, 42] on body "New Environment Import Marketplace Bonus ₹0.00 Upgrade Account Refill Balance S…" at bounding box center [655, 410] width 1311 height 820
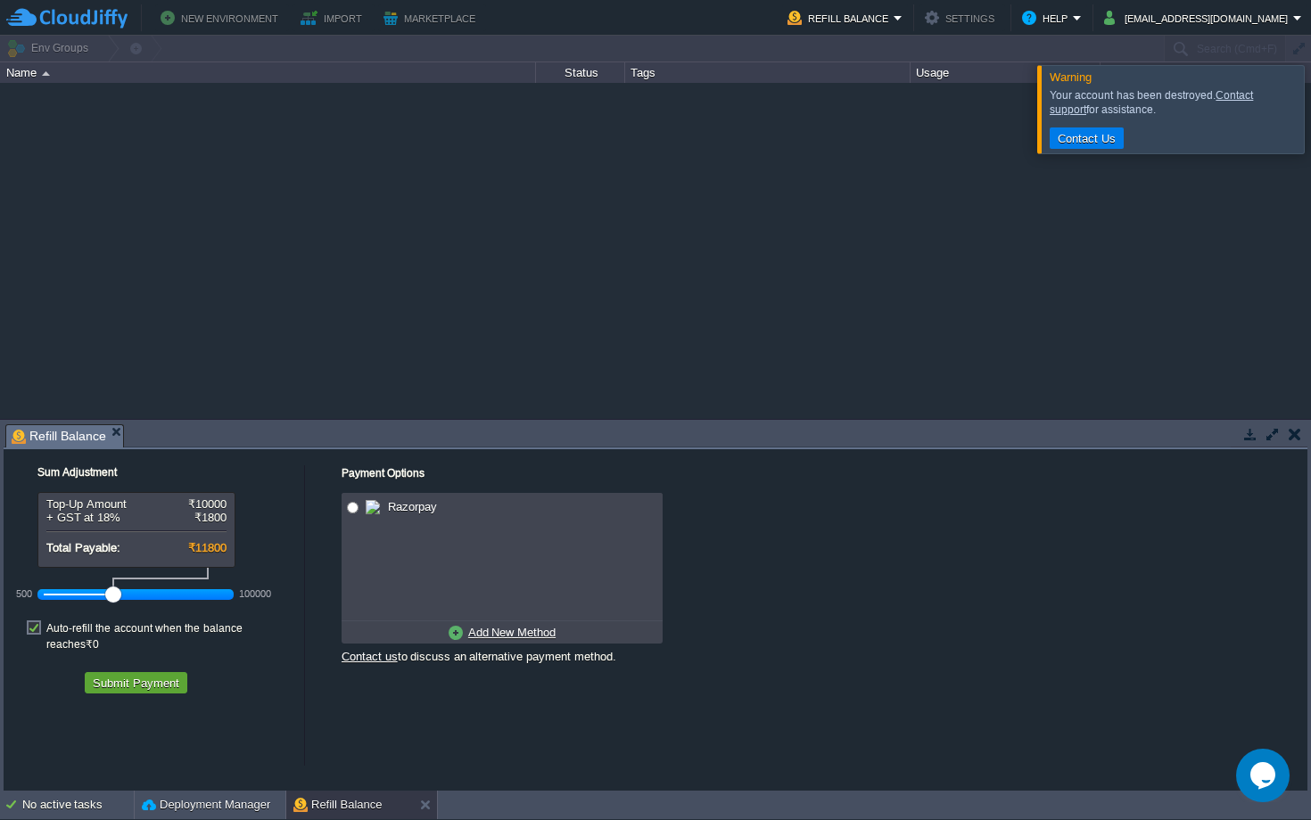
click at [991, 222] on div at bounding box center [655, 250] width 1311 height 335
click at [1168, 25] on button "[EMAIL_ADDRESS][DOMAIN_NAME]" at bounding box center [1198, 17] width 189 height 21
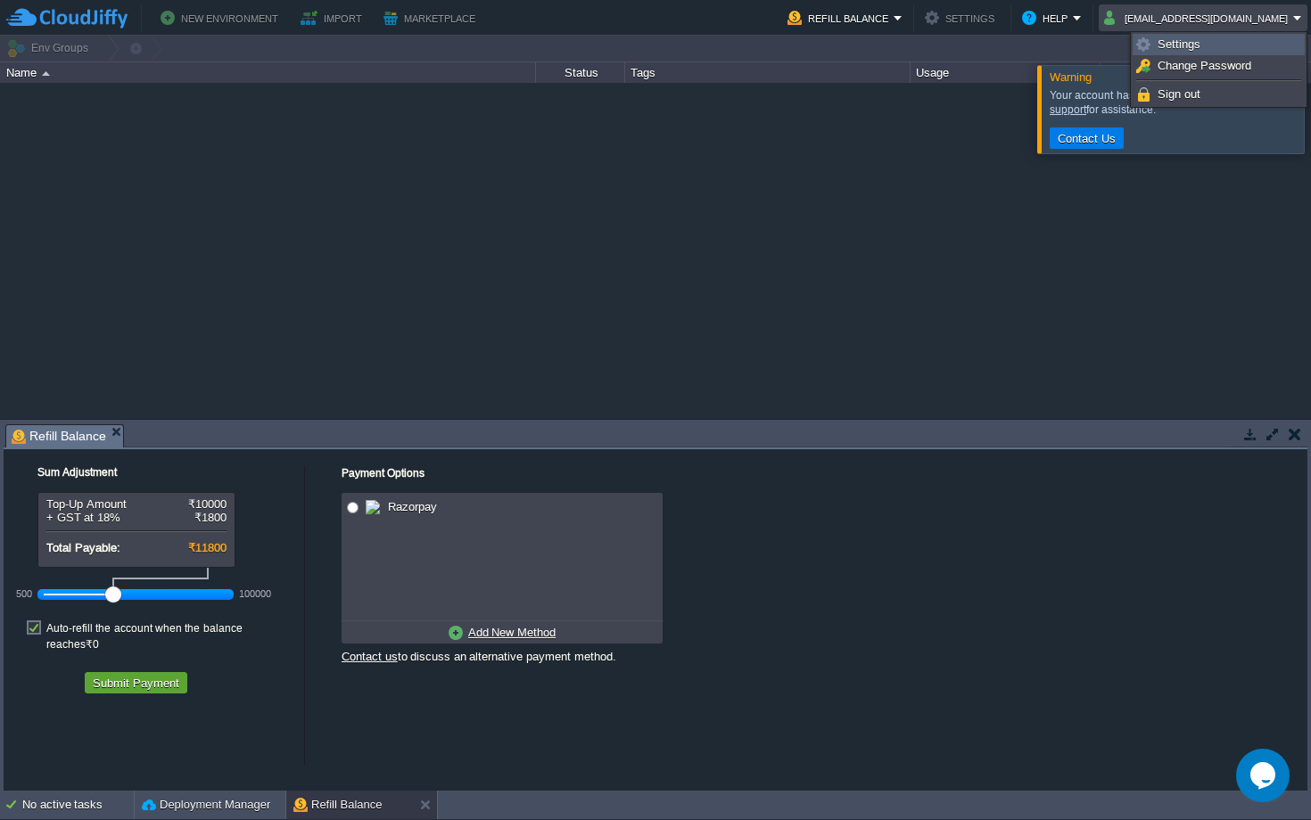
click at [1166, 45] on span "Settings" at bounding box center [1178, 43] width 43 height 13
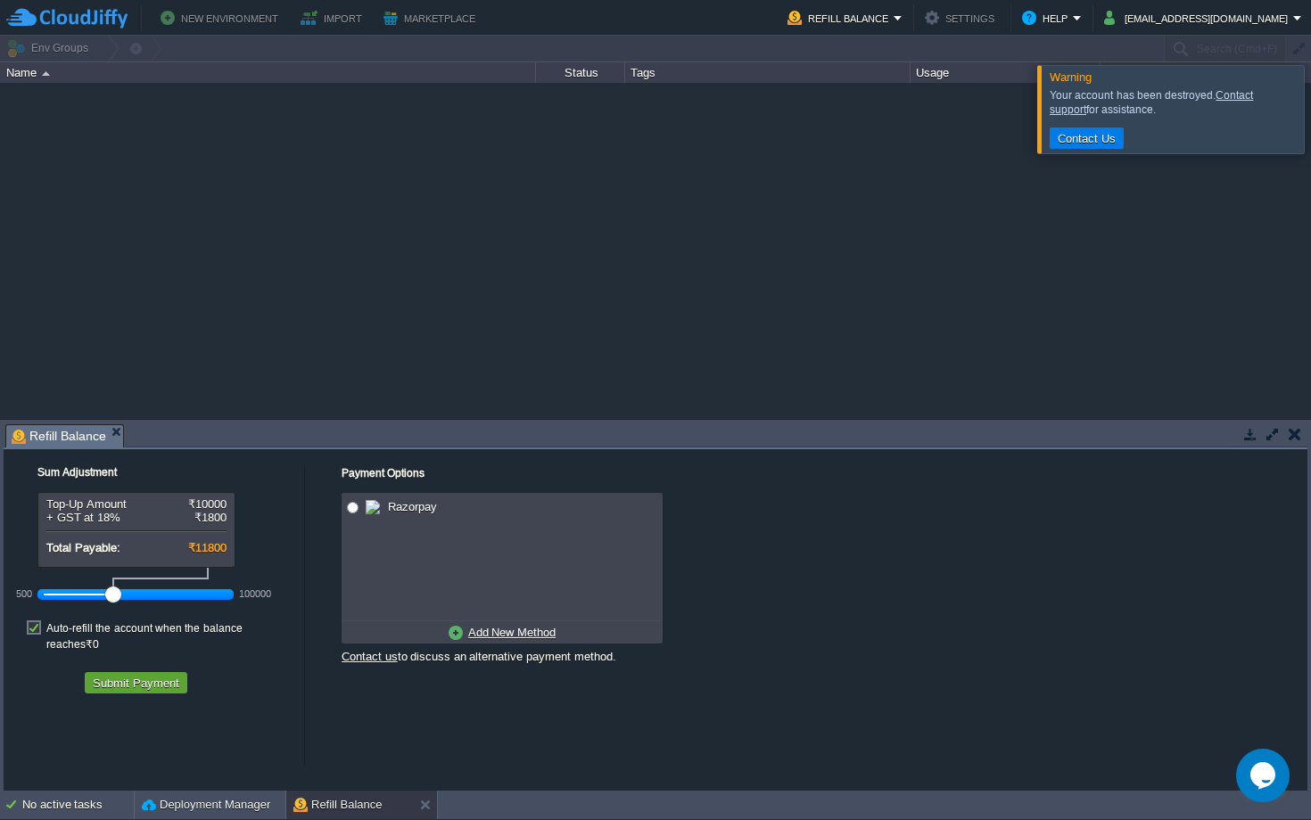
click at [1144, 381] on div at bounding box center [655, 250] width 1311 height 335
click at [1074, 140] on button "Contact Us" at bounding box center [1086, 138] width 69 height 16
